Goal: Information Seeking & Learning: Learn about a topic

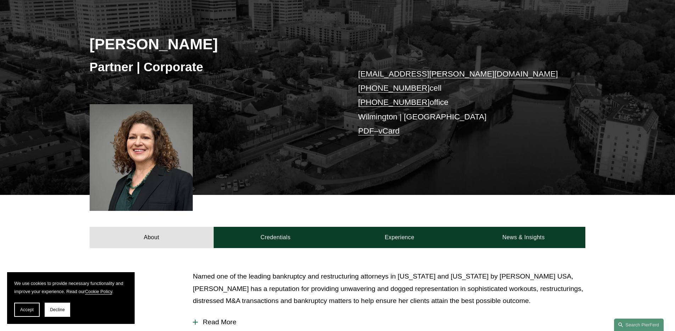
scroll to position [126, 0]
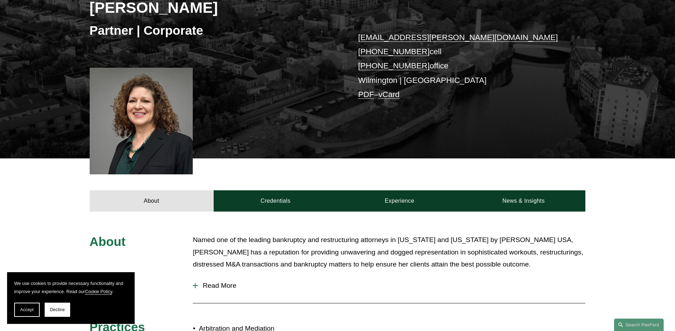
click at [226, 289] on span "Read More" at bounding box center [392, 286] width 388 height 8
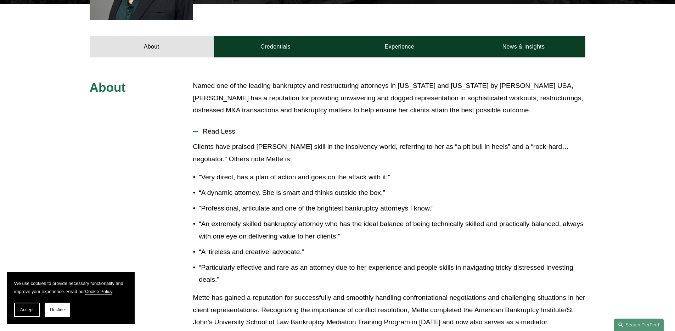
scroll to position [273, 0]
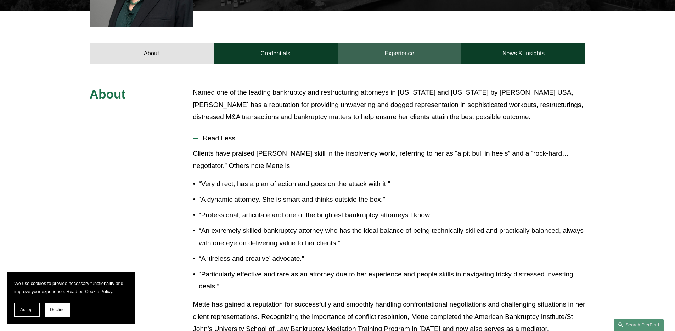
click at [382, 54] on link "Experience" at bounding box center [400, 53] width 124 height 21
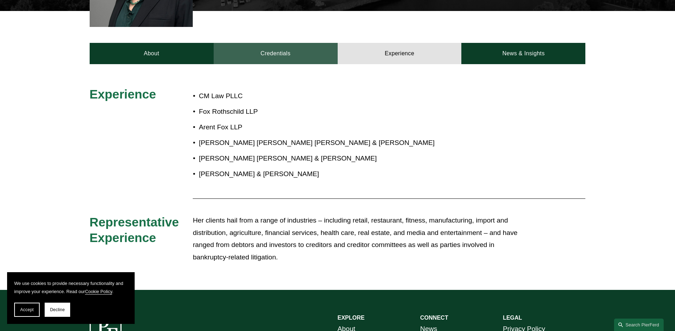
click at [285, 58] on link "Credentials" at bounding box center [276, 53] width 124 height 21
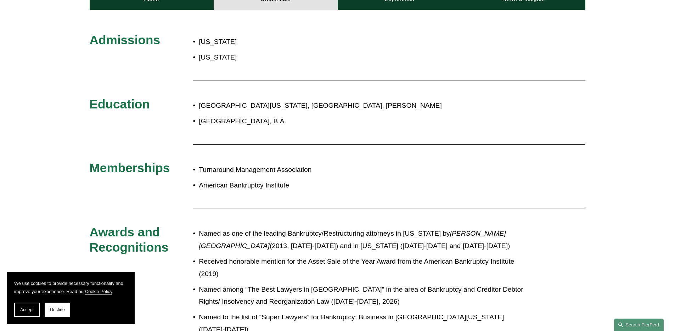
scroll to position [328, 0]
click at [253, 236] on p "Named as one of the leading Bankruptcy/Restructuring attorneys in [US_STATE] by…" at bounding box center [361, 239] width 325 height 24
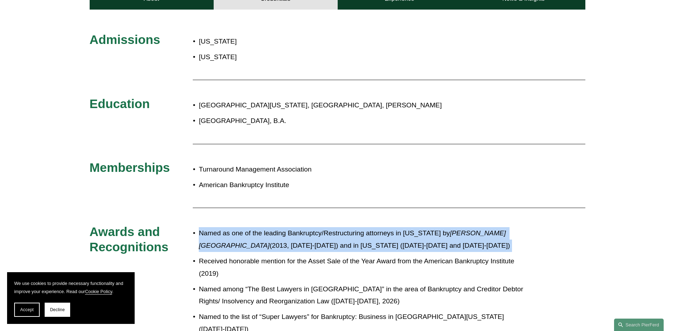
copy p "Named as one of the leading Bankruptcy/Restructuring attorneys in [US_STATE] by…"
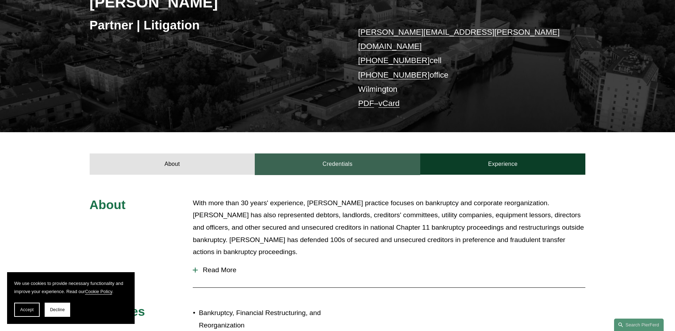
scroll to position [140, 0]
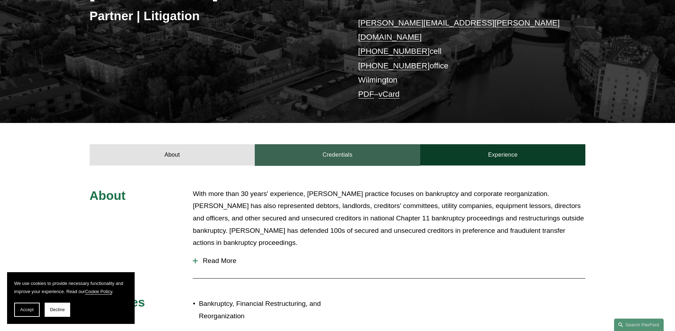
click at [335, 144] on link "Credentials" at bounding box center [338, 154] width 166 height 21
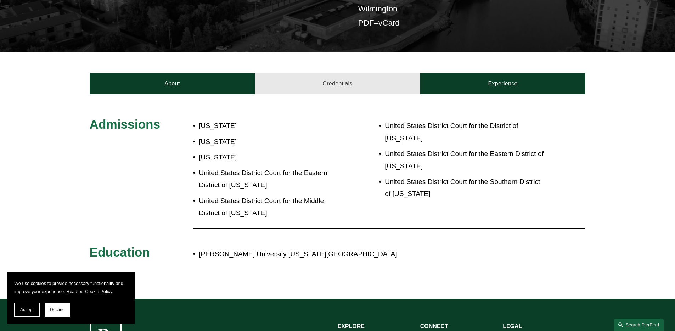
scroll to position [224, 0]
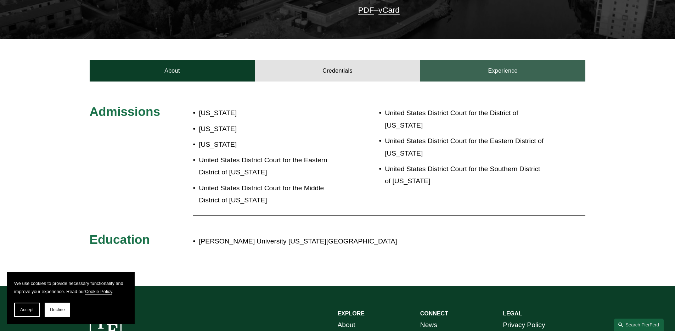
click at [483, 63] on link "Experience" at bounding box center [504, 70] width 166 height 21
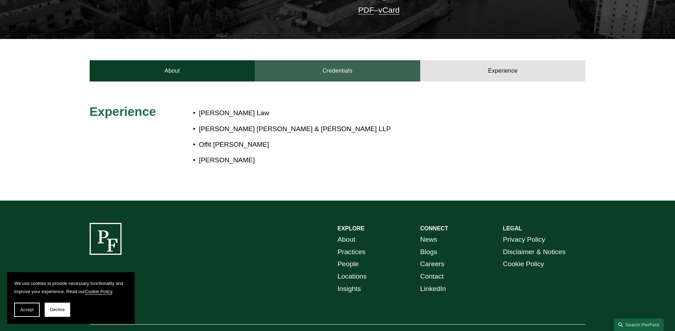
click at [341, 69] on link "Credentials" at bounding box center [338, 70] width 166 height 21
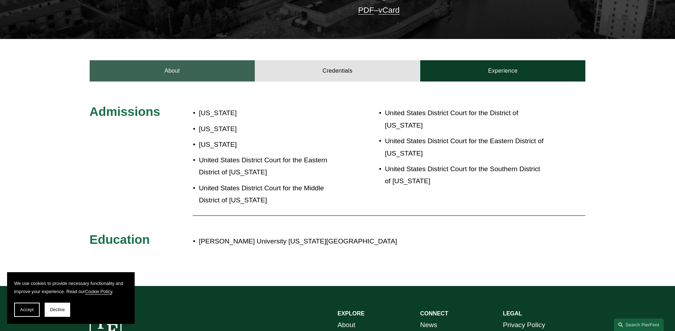
click at [235, 60] on link "About" at bounding box center [173, 70] width 166 height 21
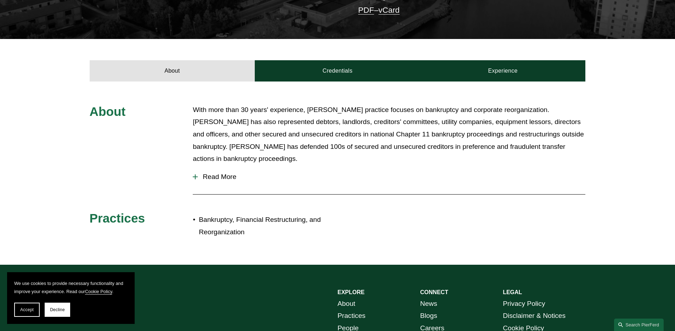
click at [220, 173] on span "Read More" at bounding box center [392, 177] width 388 height 8
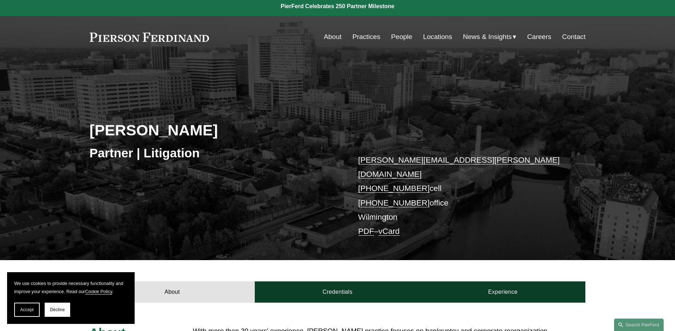
scroll to position [0, 0]
